Goal: Task Accomplishment & Management: Complete application form

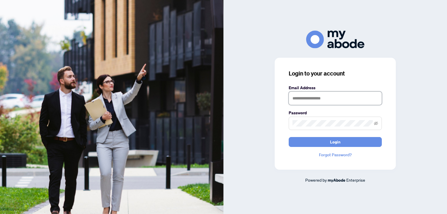
click at [329, 101] on input "text" at bounding box center [335, 97] width 93 height 13
type input "**********"
click at [289, 137] on button "Login" at bounding box center [335, 142] width 93 height 10
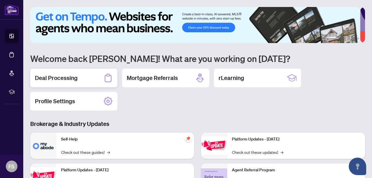
click at [61, 77] on h2 "Deal Processing" at bounding box center [56, 78] width 43 height 8
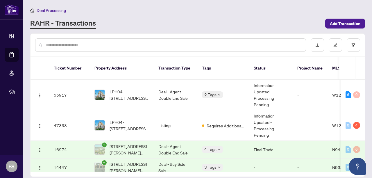
click at [215, 26] on div "RAHR - Transactions" at bounding box center [176, 23] width 292 height 10
click at [221, 43] on input "text" at bounding box center [173, 45] width 255 height 6
click at [210, 17] on div "Deal Processing RAHR - Transactions Add Transaction" at bounding box center [197, 18] width 335 height 22
click at [131, 89] on span "LPH04-55 De Boers Dr, Toronto, Ontario M3J 0G5, Canada" at bounding box center [130, 94] width 40 height 13
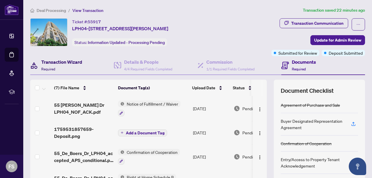
click at [57, 61] on h4 "Transaction Wizard" at bounding box center [61, 61] width 41 height 7
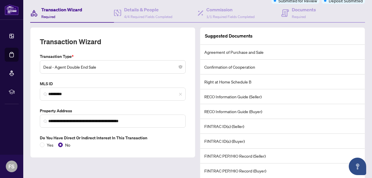
scroll to position [54, 0]
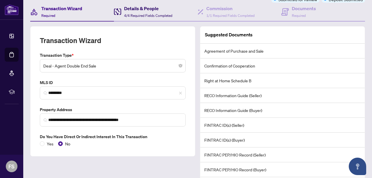
click at [138, 11] on h4 "Details & People" at bounding box center [148, 8] width 48 height 7
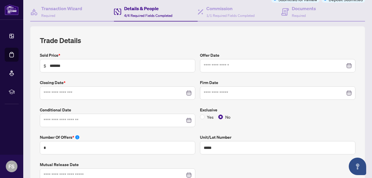
type input "**********"
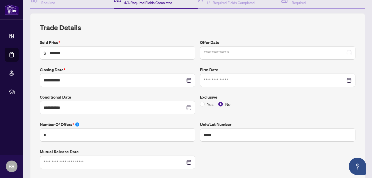
scroll to position [73, 0]
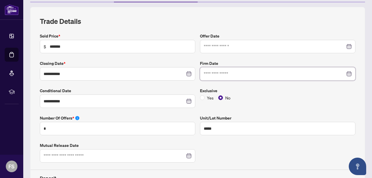
click at [339, 73] on input at bounding box center [275, 74] width 142 height 6
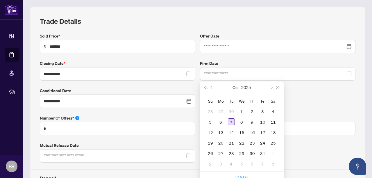
click at [228, 123] on div "7" at bounding box center [231, 121] width 7 height 7
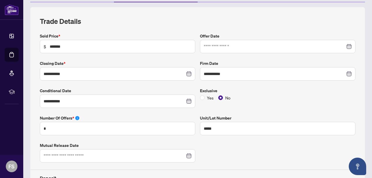
type input "**********"
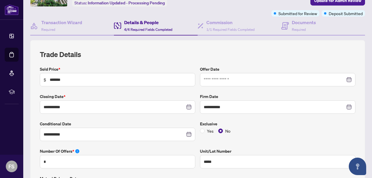
scroll to position [40, 0]
click at [339, 79] on input at bounding box center [275, 79] width 142 height 6
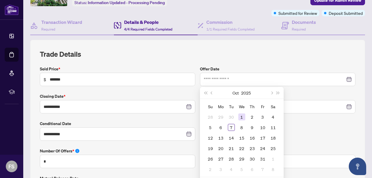
click at [239, 116] on div "1" at bounding box center [242, 116] width 7 height 7
type input "**********"
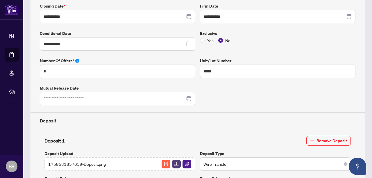
scroll to position [0, 0]
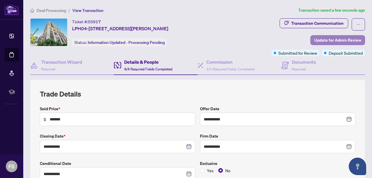
click at [339, 38] on span "Update for Admin Review" at bounding box center [338, 40] width 47 height 9
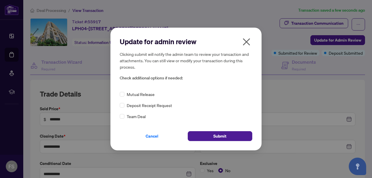
click at [162, 105] on span "Deposit Receipt Request" at bounding box center [149, 105] width 45 height 6
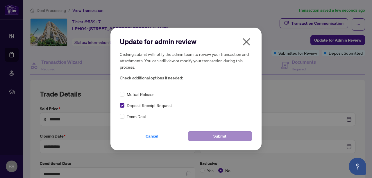
click at [218, 136] on span "Submit" at bounding box center [220, 136] width 13 height 9
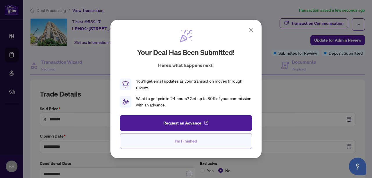
click at [204, 143] on button "I'm Finished" at bounding box center [186, 141] width 133 height 16
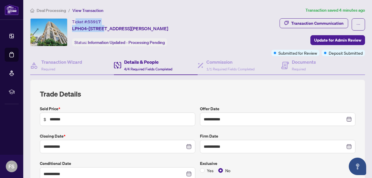
drag, startPoint x: 103, startPoint y: 22, endPoint x: 75, endPoint y: 22, distance: 27.7
click at [75, 22] on div "Ticket #: 55917 LPH04-55 De Boers Dr, Toronto, Ontario M3J 0G5, Canada" at bounding box center [120, 25] width 96 height 14
click at [75, 22] on div "Ticket #: 55917" at bounding box center [86, 21] width 29 height 7
click at [76, 22] on div "Ticket #: 55917" at bounding box center [86, 21] width 29 height 7
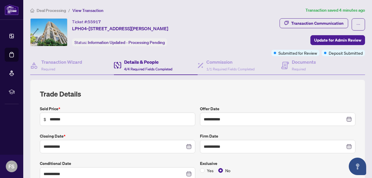
drag, startPoint x: 72, startPoint y: 21, endPoint x: 200, endPoint y: 29, distance: 128.3
click at [200, 29] on div "Ticket #: 55917 LPH04-55 De Boers Dr, Toronto, Ontario M3J 0G5, Canada Status: …" at bounding box center [124, 32] width 189 height 28
copy div "Ticket #: 55917 LPH04-55 De Boers Dr, Toronto, Ontario M3J 0G5, Canada"
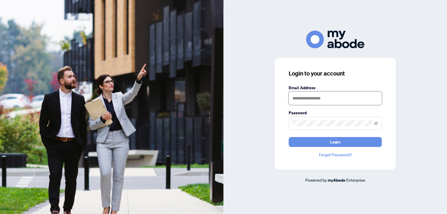
click at [340, 96] on input "text" at bounding box center [335, 97] width 93 height 13
type input "**********"
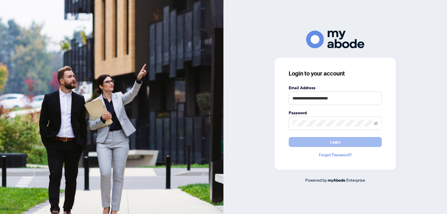
click at [344, 139] on button "Login" at bounding box center [335, 142] width 93 height 10
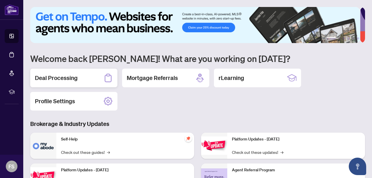
click at [69, 79] on h2 "Deal Processing" at bounding box center [56, 78] width 43 height 8
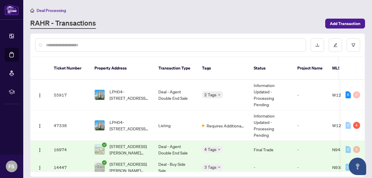
click at [120, 88] on span "LPH04-55 De Boers Dr, Toronto, Ontario M3J 0G5, Canada" at bounding box center [130, 94] width 40 height 13
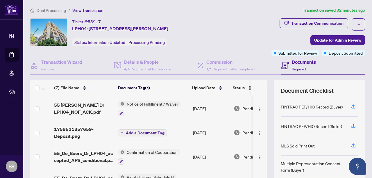
scroll to position [117, 0]
click at [352, 145] on icon "button" at bounding box center [354, 145] width 4 height 1
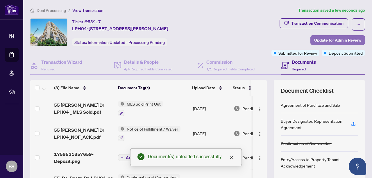
click at [340, 38] on span "Update for Admin Review" at bounding box center [338, 40] width 47 height 9
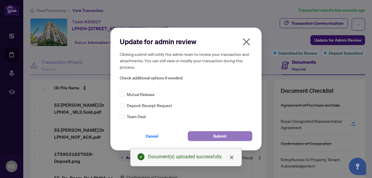
click at [230, 138] on button "Submit" at bounding box center [220, 136] width 65 height 10
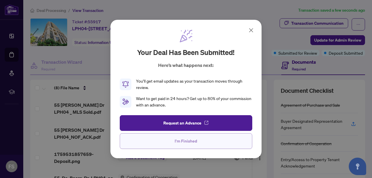
click at [196, 142] on span "I'm Finished" at bounding box center [186, 140] width 22 height 9
